Goal: Task Accomplishment & Management: Manage account settings

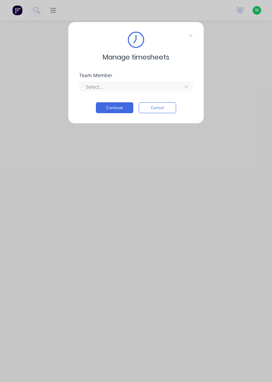
click at [175, 75] on div "Team Member" at bounding box center [135, 75] width 113 height 5
click at [196, 88] on div "Manage timesheets Team Member Select... Continue Cancel" at bounding box center [136, 73] width 136 height 102
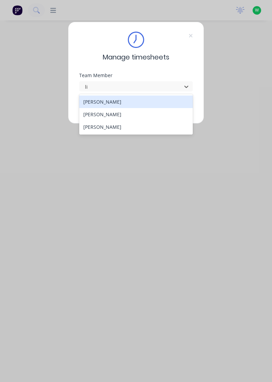
click at [138, 112] on div "[PERSON_NAME]" at bounding box center [136, 114] width 114 height 13
type input "li"
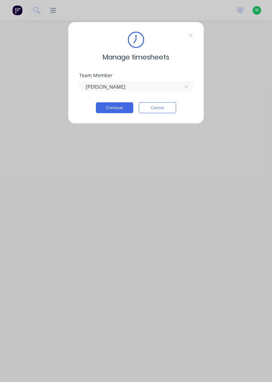
click at [115, 109] on button "Continue" at bounding box center [114, 107] width 37 height 11
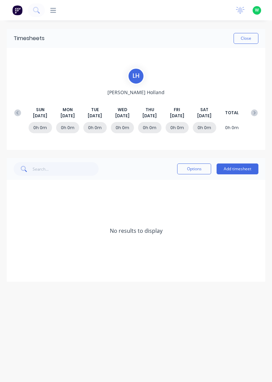
click at [23, 110] on button at bounding box center [18, 113] width 14 height 12
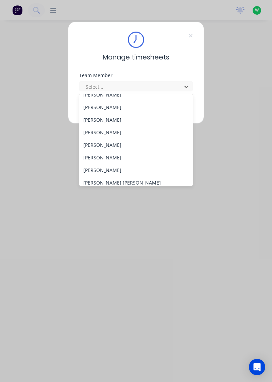
scroll to position [33, 0]
click at [117, 157] on div "[PERSON_NAME]" at bounding box center [136, 157] width 114 height 13
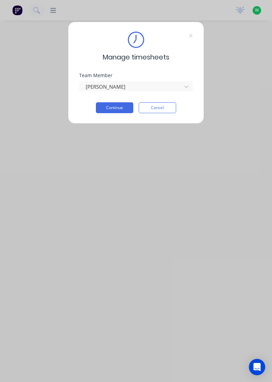
click at [116, 106] on button "Continue" at bounding box center [114, 107] width 37 height 11
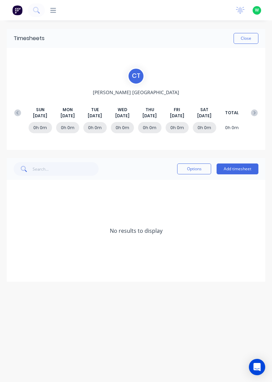
click at [239, 169] on button "Add timesheet" at bounding box center [237, 168] width 42 height 11
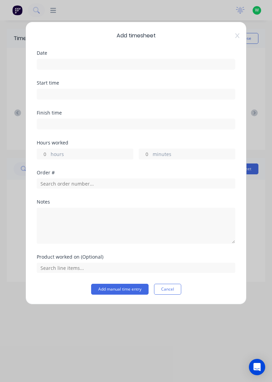
click at [82, 67] on input at bounding box center [136, 64] width 198 height 10
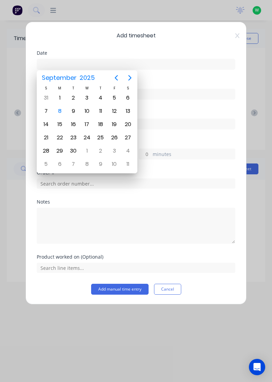
click at [100, 98] on div "4" at bounding box center [100, 98] width 10 height 10
type input "04/09/2025"
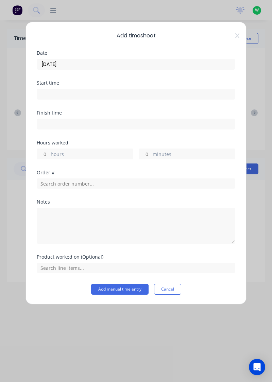
click at [44, 155] on input "hours" at bounding box center [43, 154] width 12 height 10
type input "8"
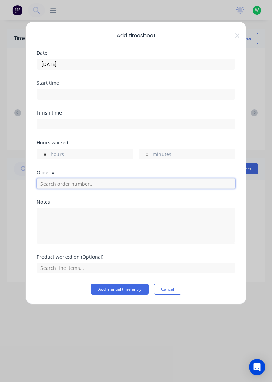
click at [67, 183] on input "text" at bounding box center [136, 183] width 198 height 10
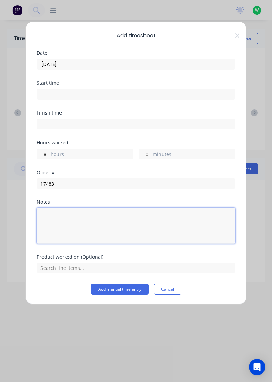
click at [59, 237] on textarea at bounding box center [136, 226] width 198 height 36
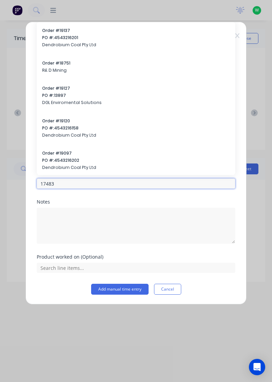
click at [61, 185] on input "17483" at bounding box center [136, 183] width 198 height 10
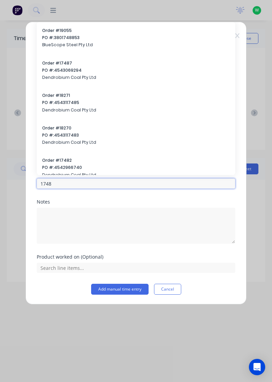
type input "17483"
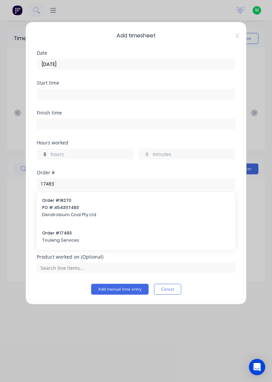
click at [65, 237] on span "Touleng Services" at bounding box center [135, 240] width 187 height 6
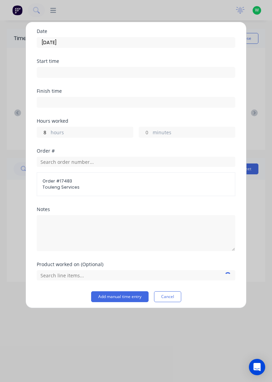
scroll to position [24, 0]
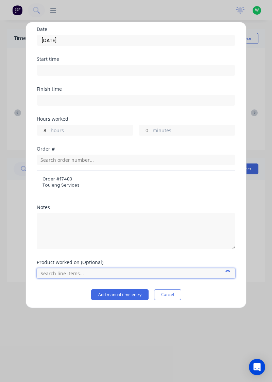
click at [71, 272] on input "text" at bounding box center [136, 273] width 198 height 10
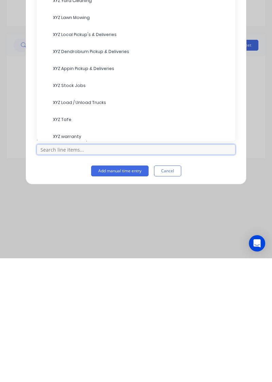
scroll to position [68, 0]
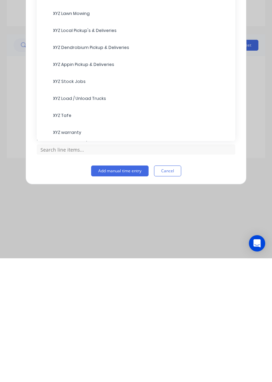
click at [58, 238] on span "XYZ Tafe" at bounding box center [141, 239] width 177 height 6
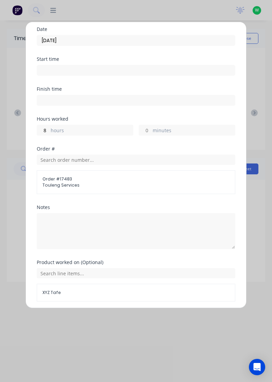
scroll to position [47, 0]
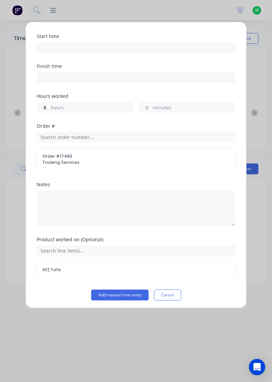
click at [112, 291] on button "Add manual time entry" at bounding box center [119, 294] width 57 height 11
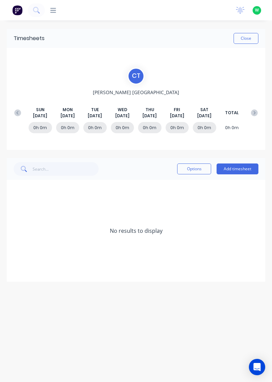
click at [241, 168] on button "Add timesheet" at bounding box center [237, 168] width 42 height 11
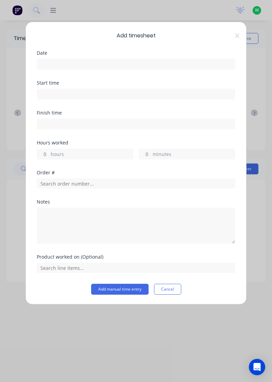
click at [77, 60] on input at bounding box center [136, 64] width 198 height 10
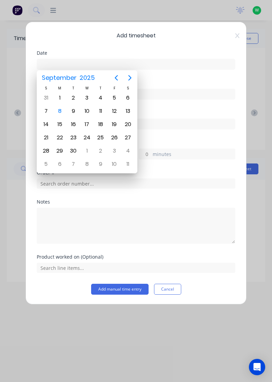
click at [118, 99] on div "5" at bounding box center [114, 98] width 10 height 10
type input "05/09/2025"
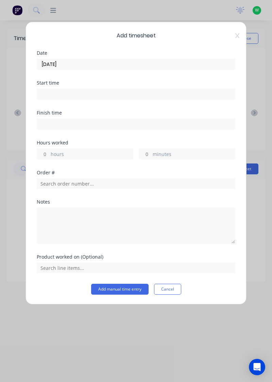
click at [45, 154] on input "hours" at bounding box center [43, 154] width 12 height 10
type input "8"
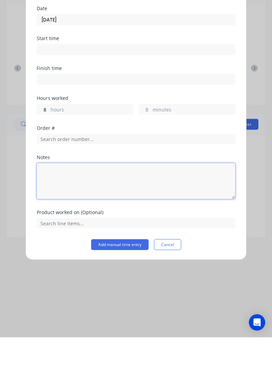
click at [57, 220] on textarea at bounding box center [136, 226] width 198 height 36
type textarea "RDO"
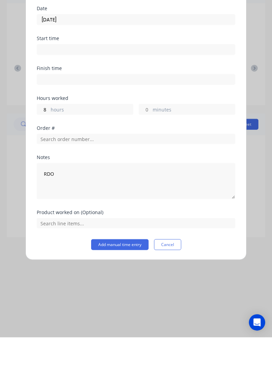
click at [119, 289] on button "Add manual time entry" at bounding box center [119, 289] width 57 height 11
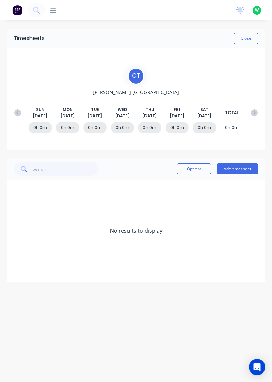
click at [245, 37] on button "Close" at bounding box center [245, 38] width 25 height 11
